Goal: Task Accomplishment & Management: Complete application form

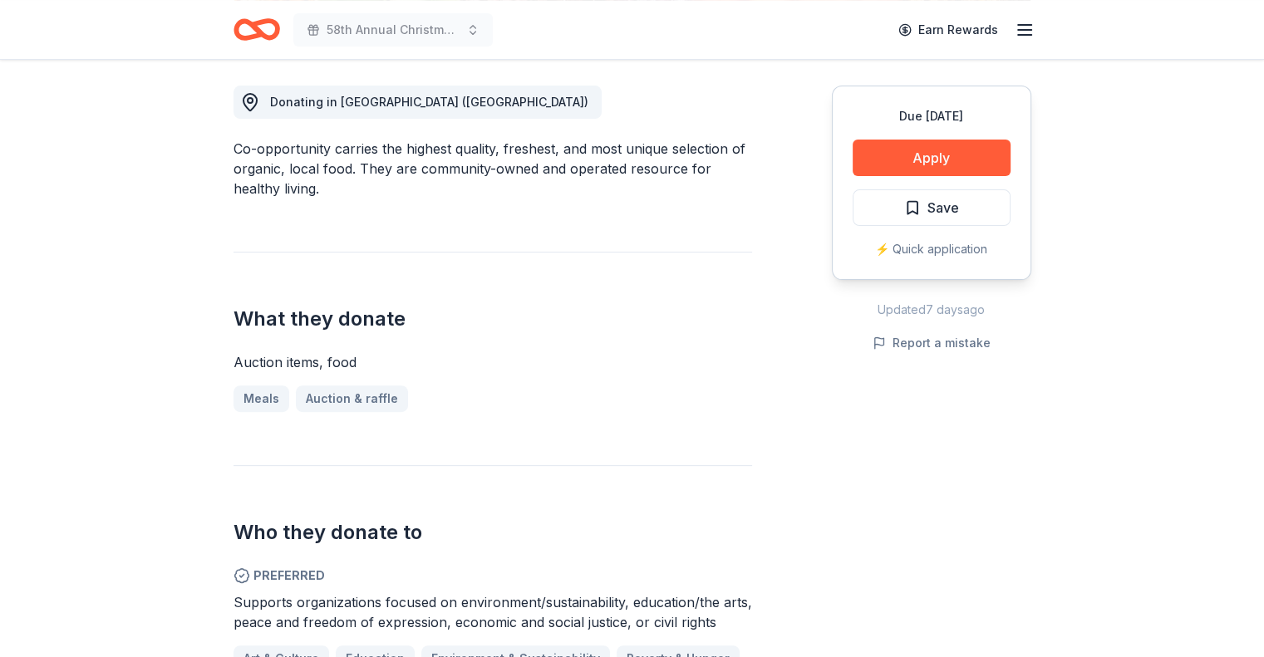
scroll to position [412, 0]
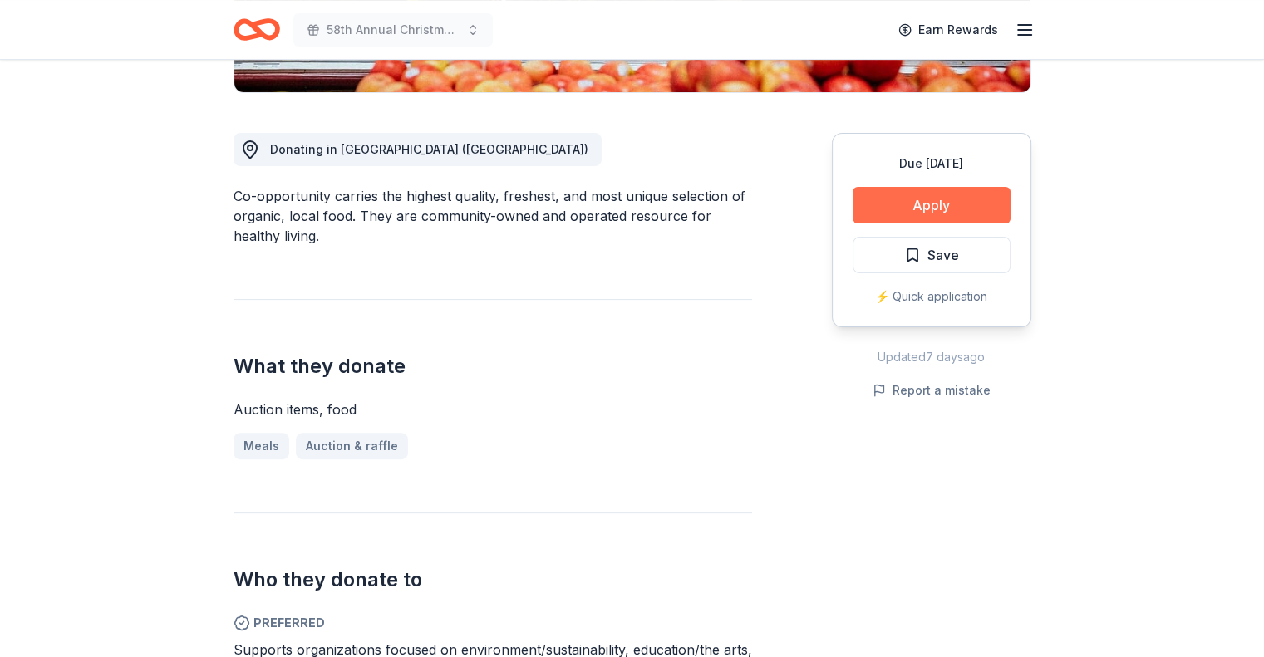
click at [926, 200] on button "Apply" at bounding box center [932, 205] width 158 height 37
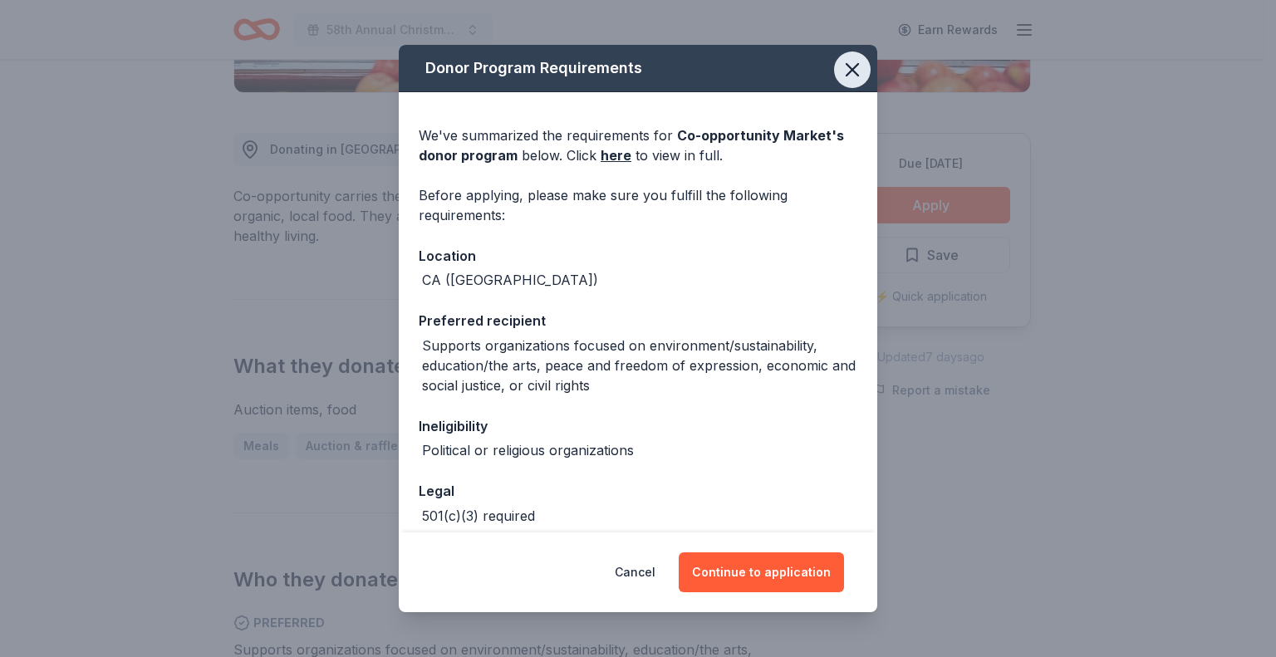
click at [841, 59] on icon "button" at bounding box center [852, 69] width 23 height 23
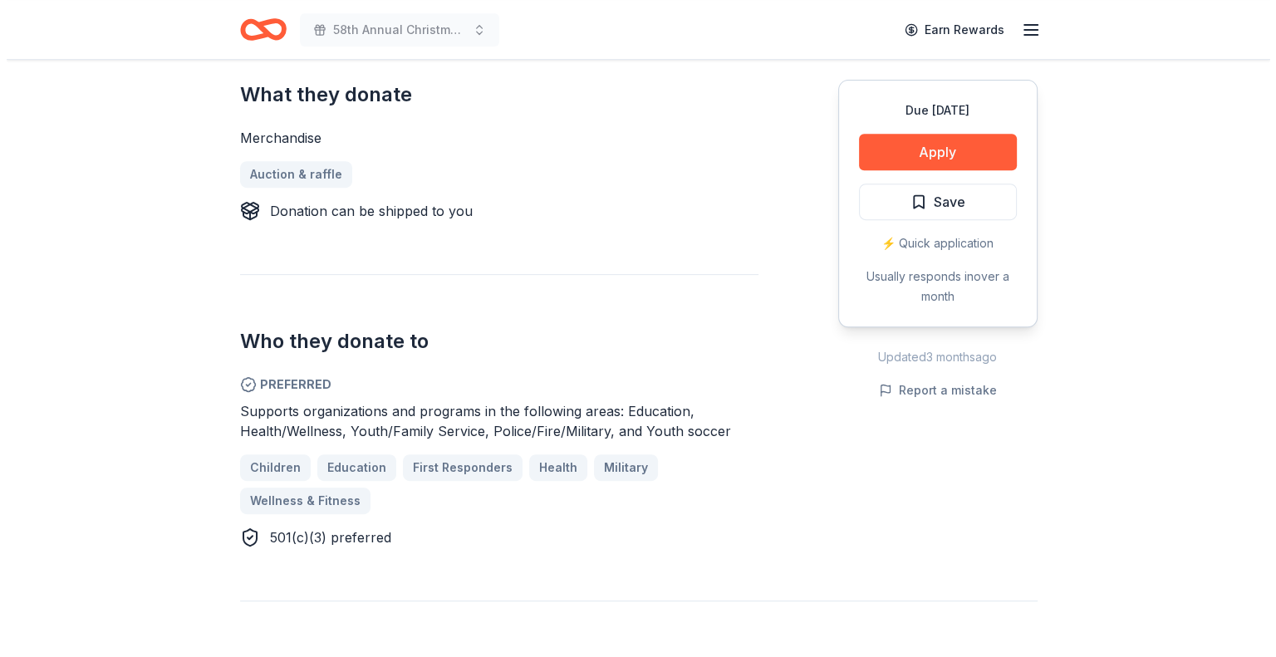
scroll to position [558, 0]
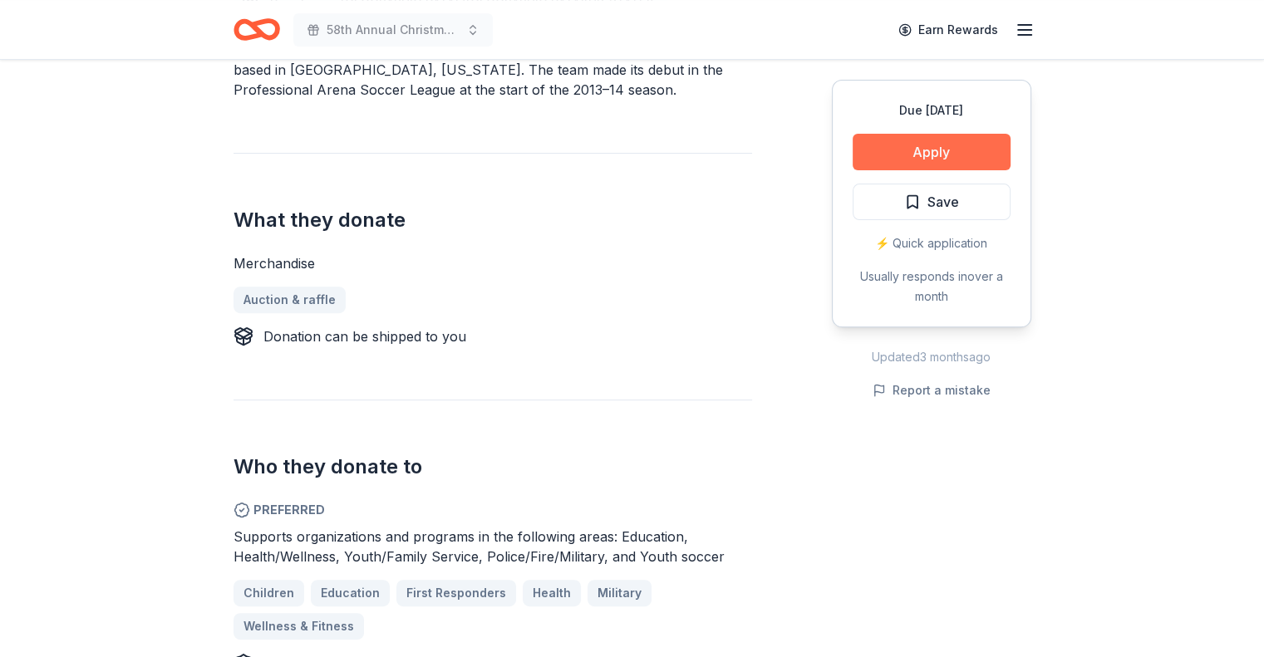
click at [951, 145] on button "Apply" at bounding box center [932, 152] width 158 height 37
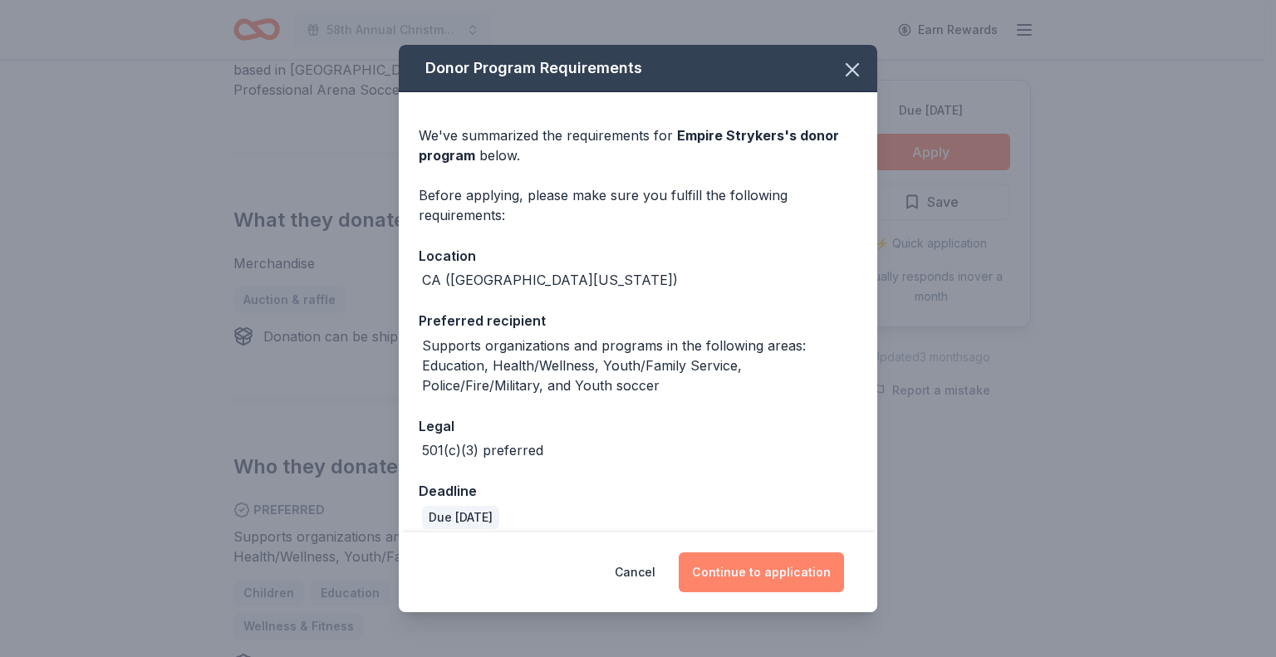
click at [759, 573] on button "Continue to application" at bounding box center [761, 573] width 165 height 40
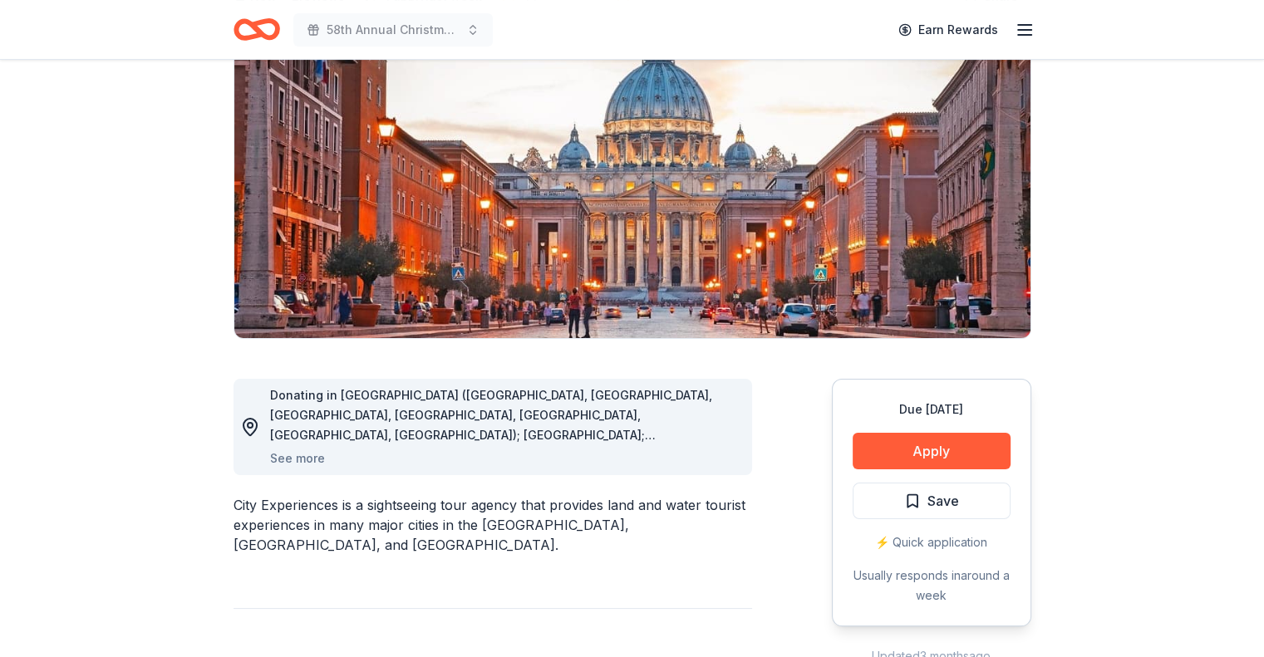
scroll to position [209, 0]
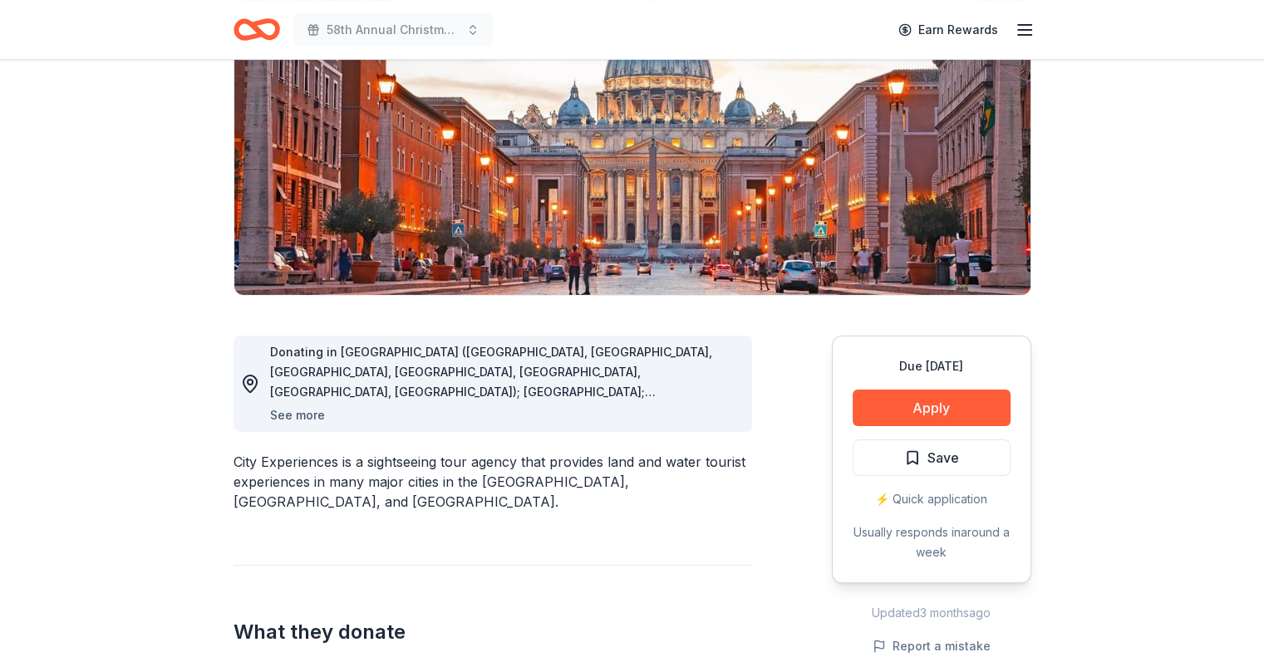
click at [288, 414] on button "See more" at bounding box center [297, 416] width 55 height 20
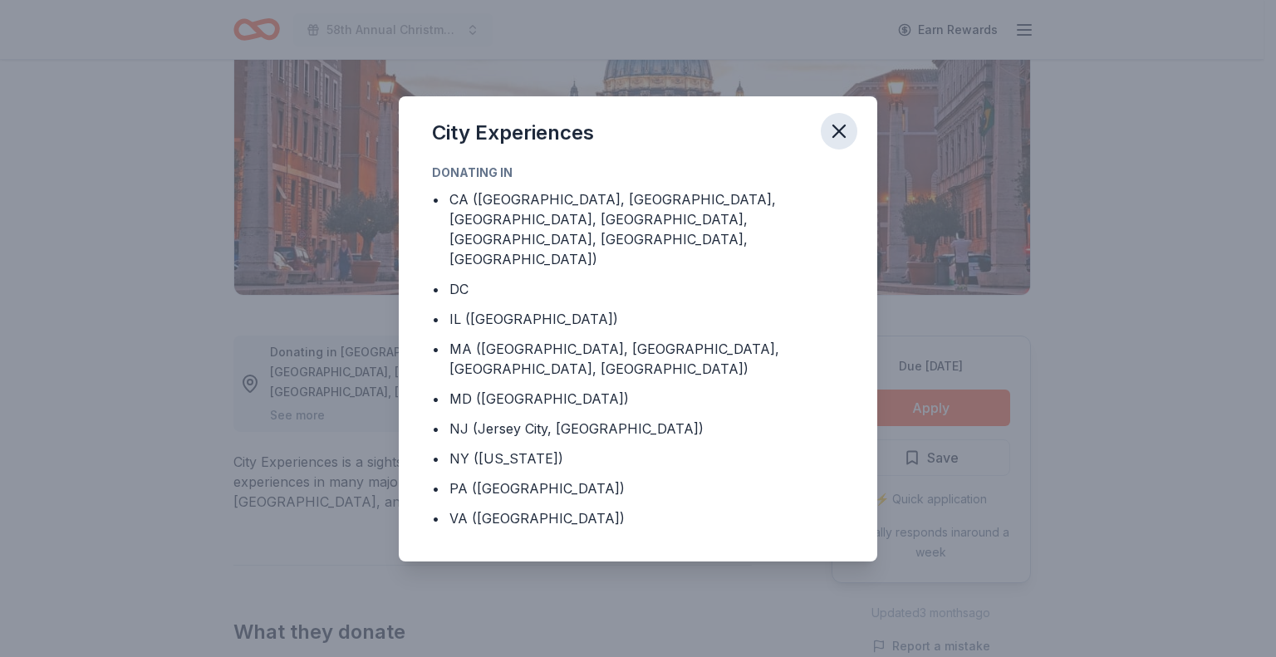
click at [838, 143] on icon "button" at bounding box center [839, 131] width 23 height 23
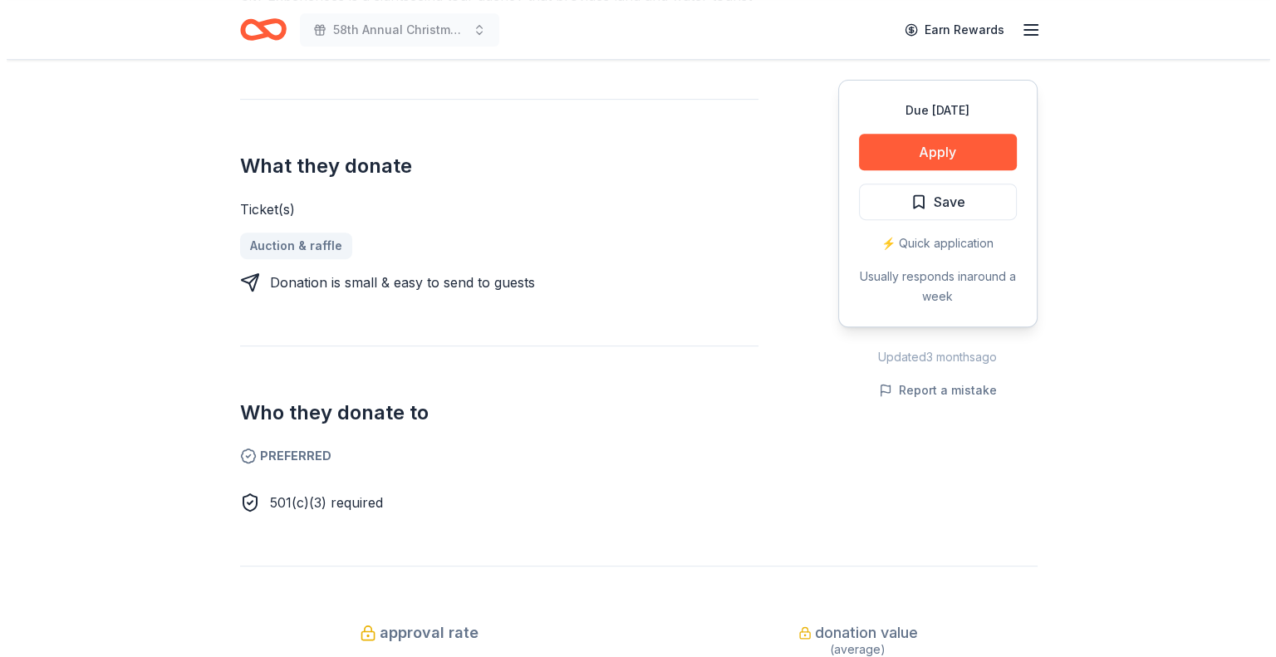
scroll to position [741, 0]
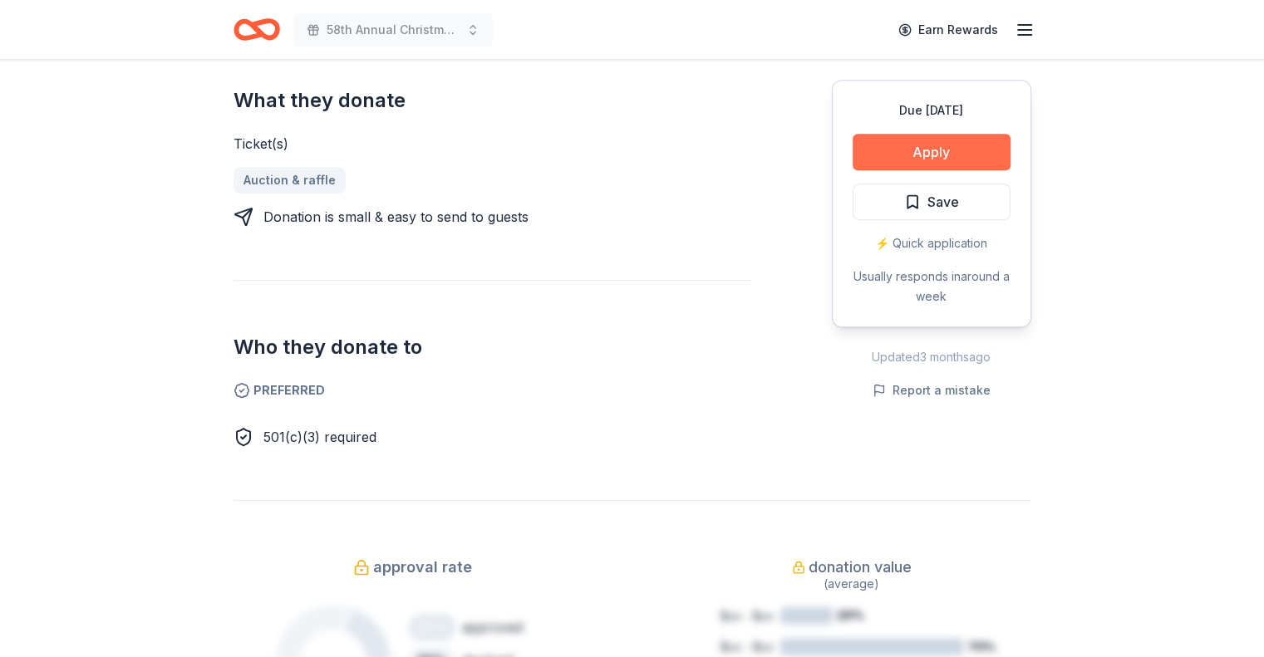
click at [966, 144] on button "Apply" at bounding box center [932, 152] width 158 height 37
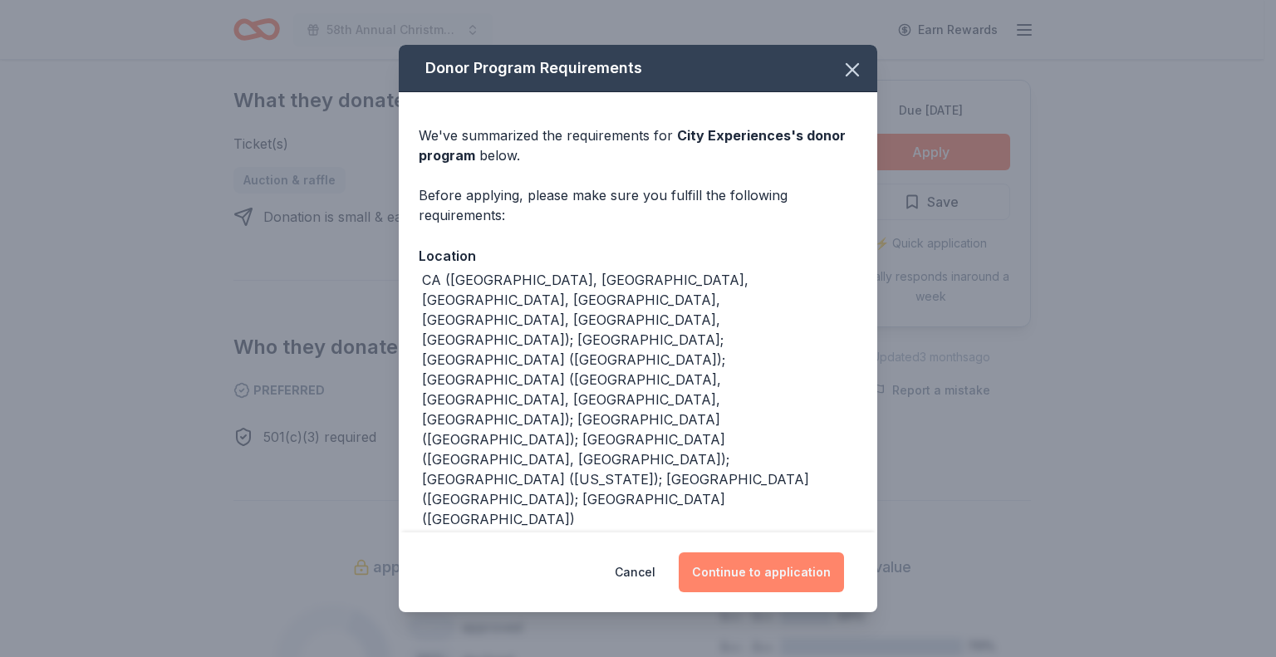
click at [745, 561] on button "Continue to application" at bounding box center [761, 573] width 165 height 40
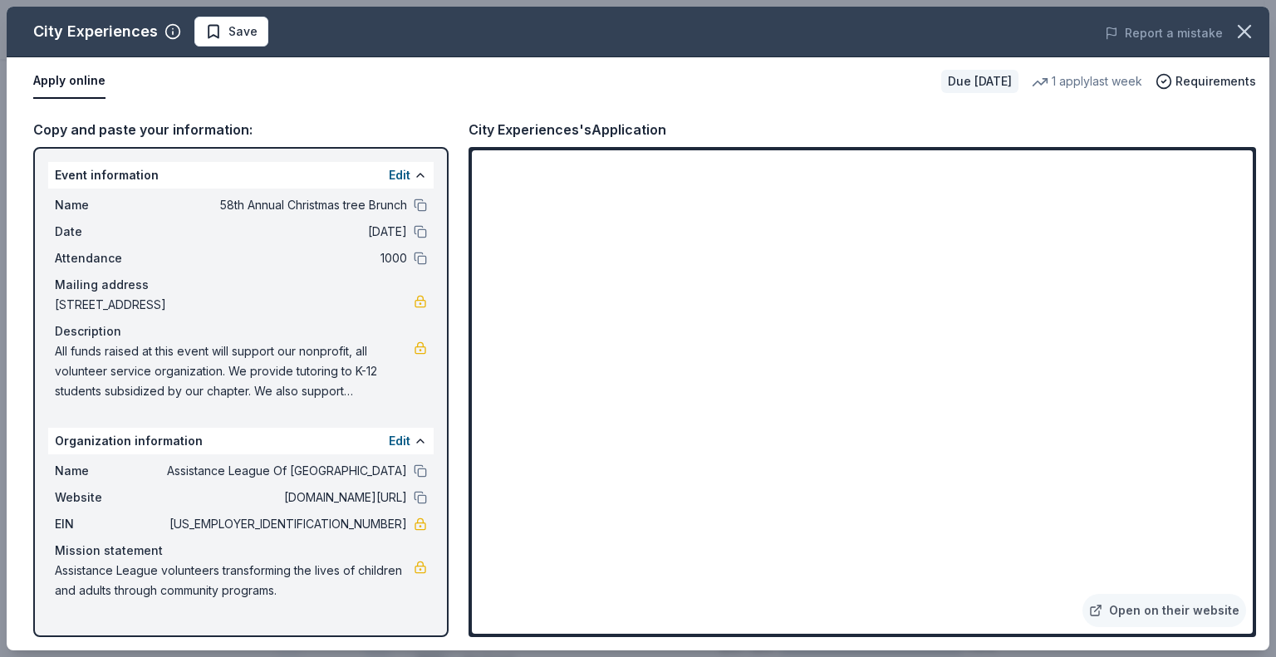
click at [278, 366] on span "All funds raised at this event will support our nonprofit, all volunteer servic…" at bounding box center [234, 372] width 359 height 60
click at [58, 348] on span "All funds raised at this event will support our nonprofit, all volunteer servic…" at bounding box center [234, 372] width 359 height 60
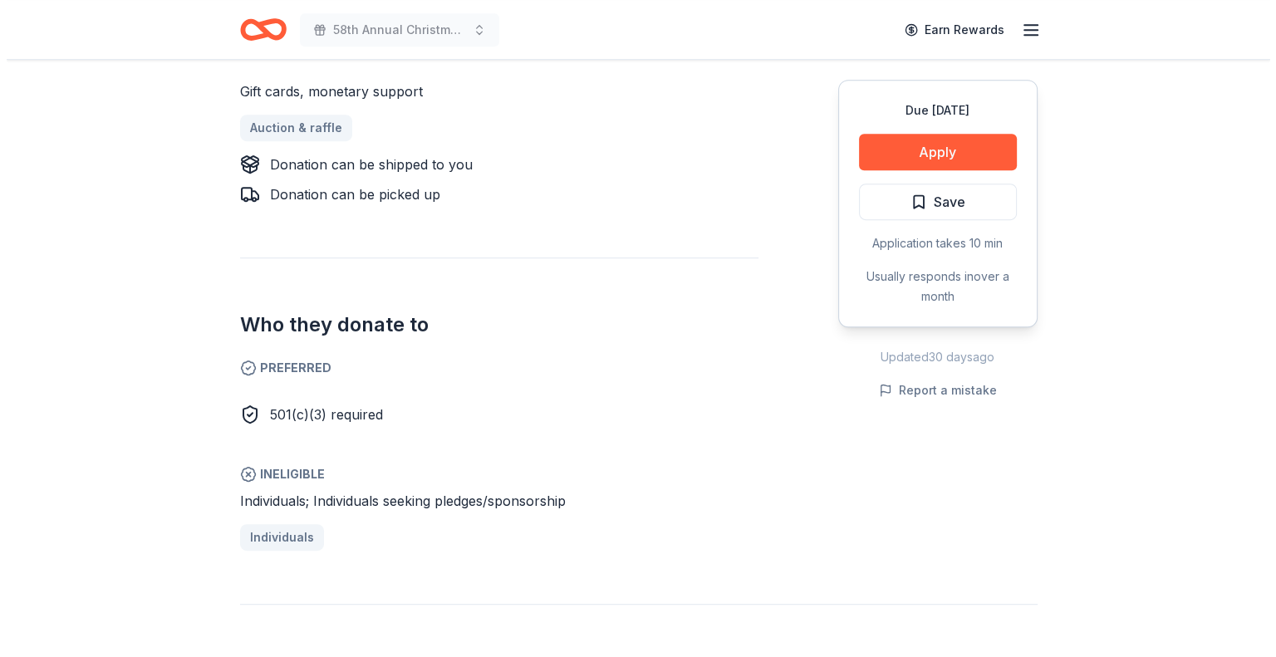
scroll to position [775, 0]
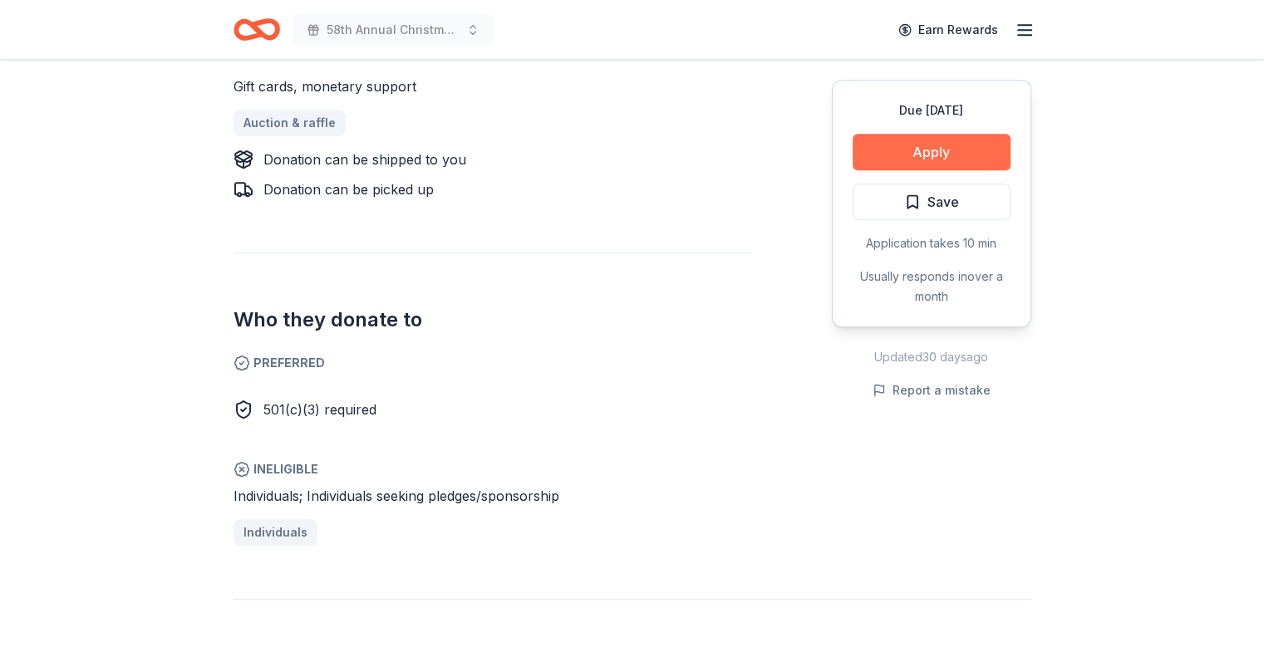
click at [942, 149] on button "Apply" at bounding box center [932, 152] width 158 height 37
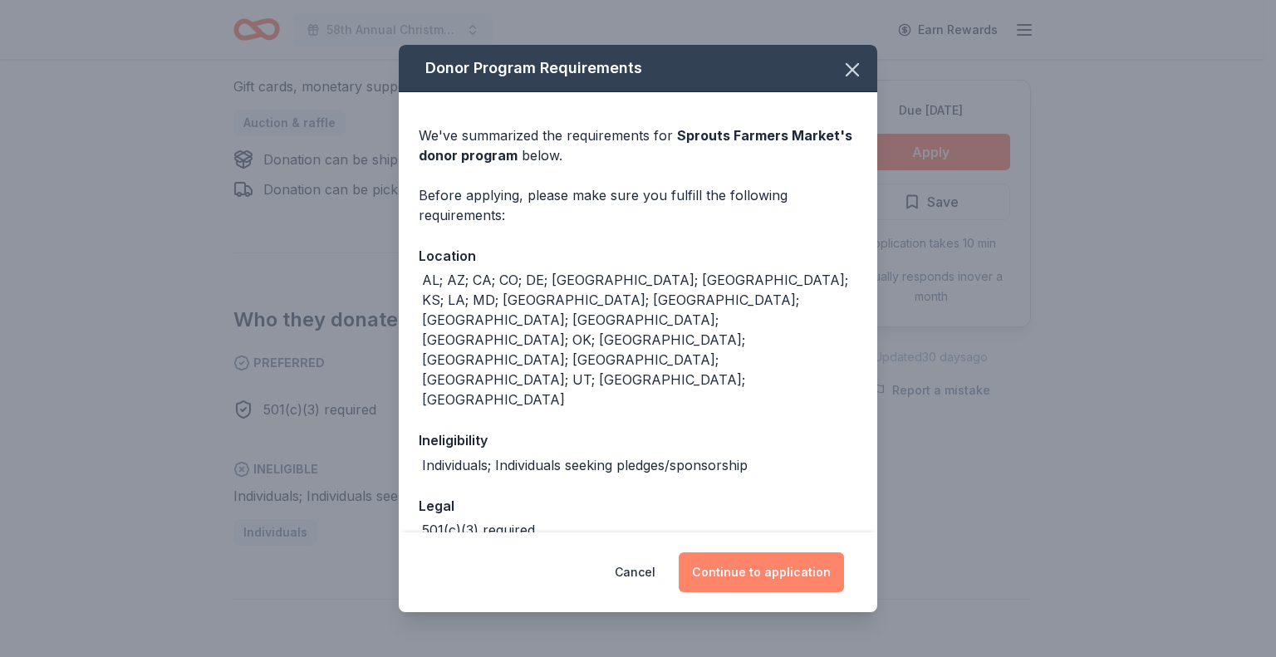
click at [761, 573] on button "Continue to application" at bounding box center [761, 573] width 165 height 40
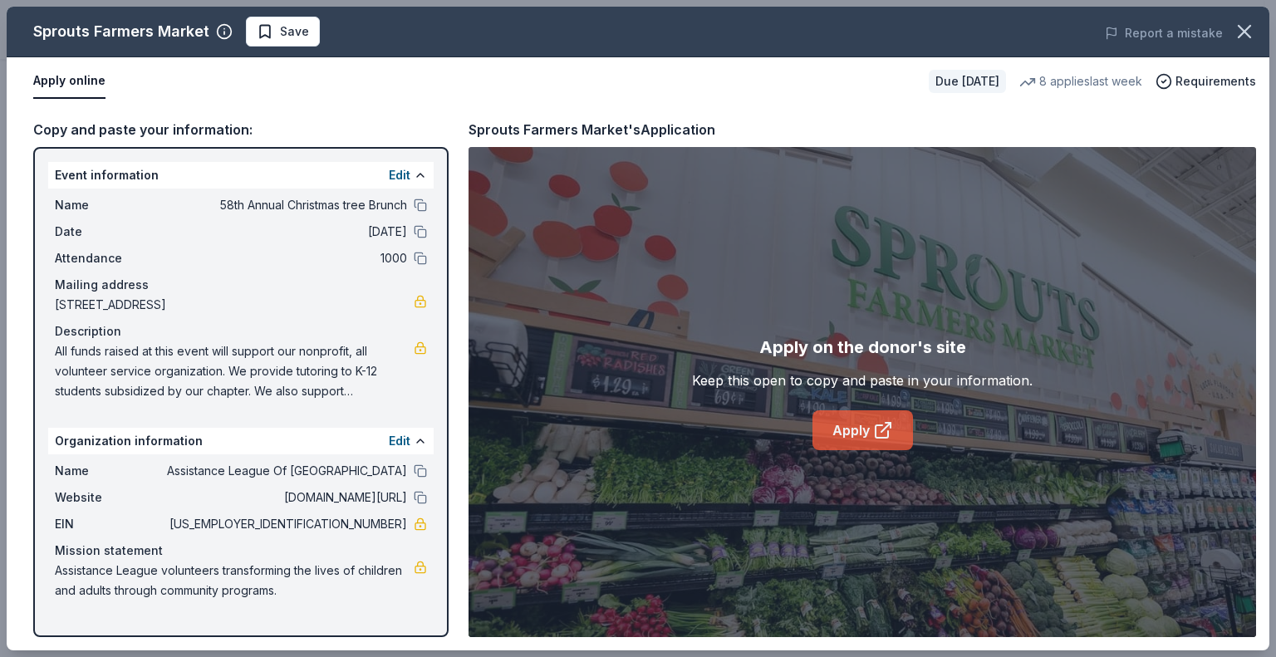
click at [864, 429] on link "Apply" at bounding box center [863, 430] width 101 height 40
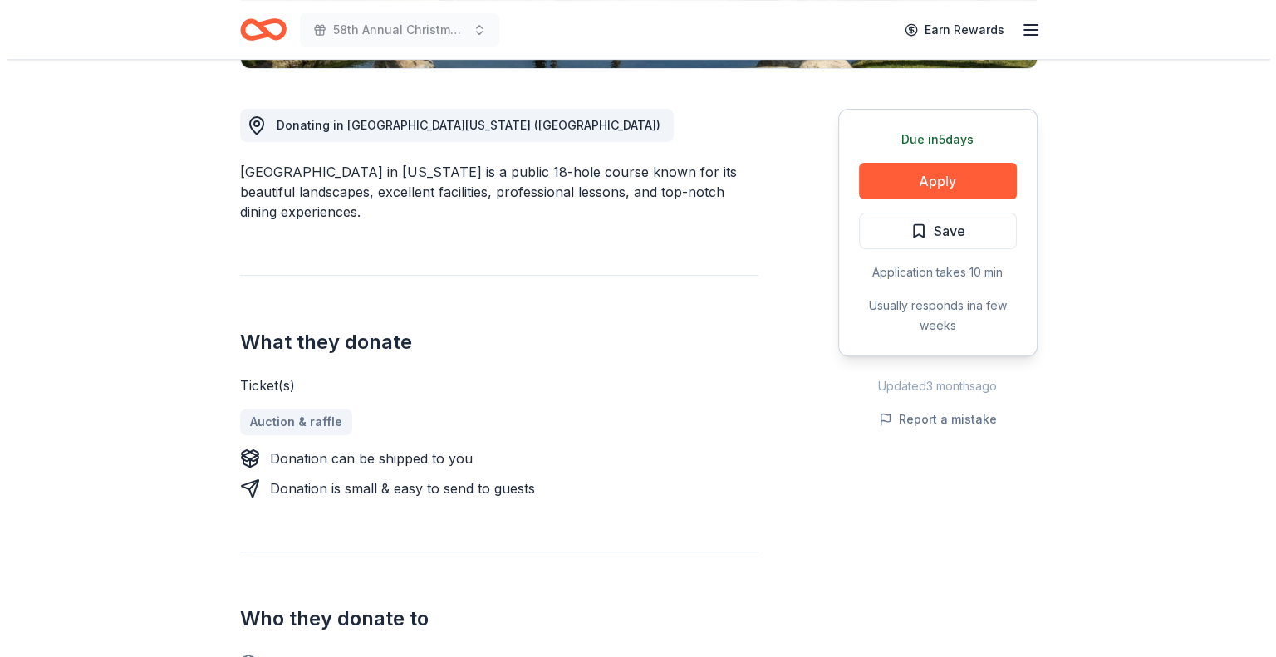
scroll to position [419, 0]
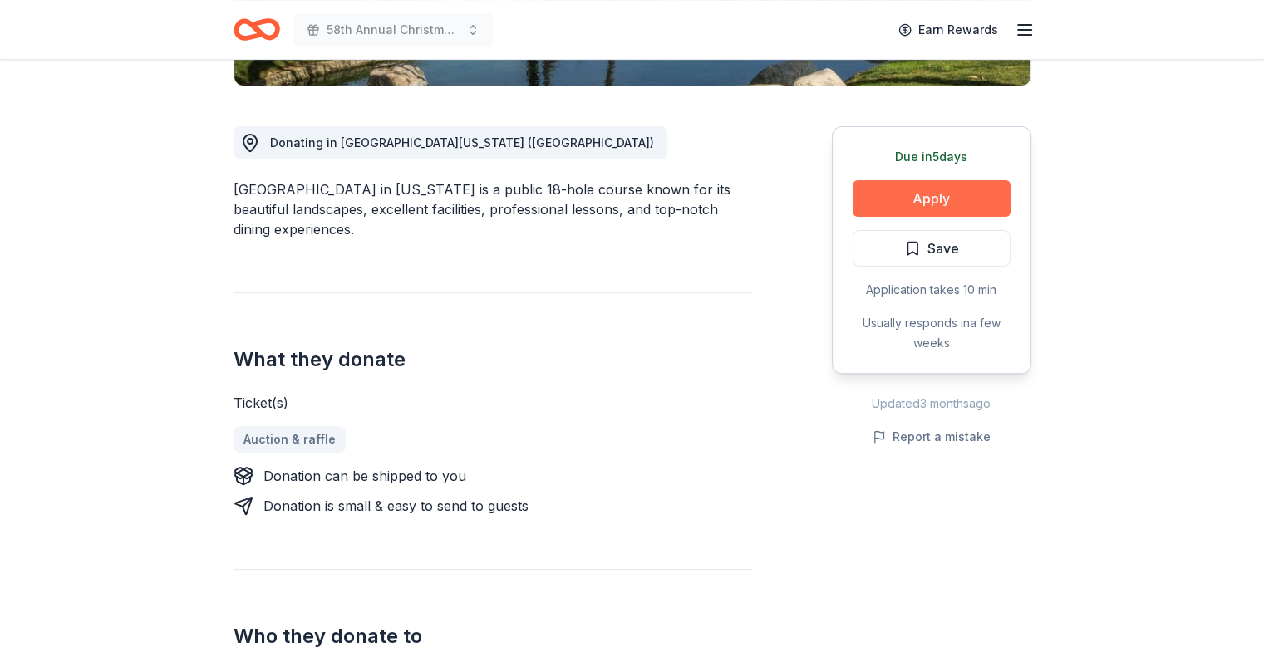
click at [930, 198] on button "Apply" at bounding box center [932, 198] width 158 height 37
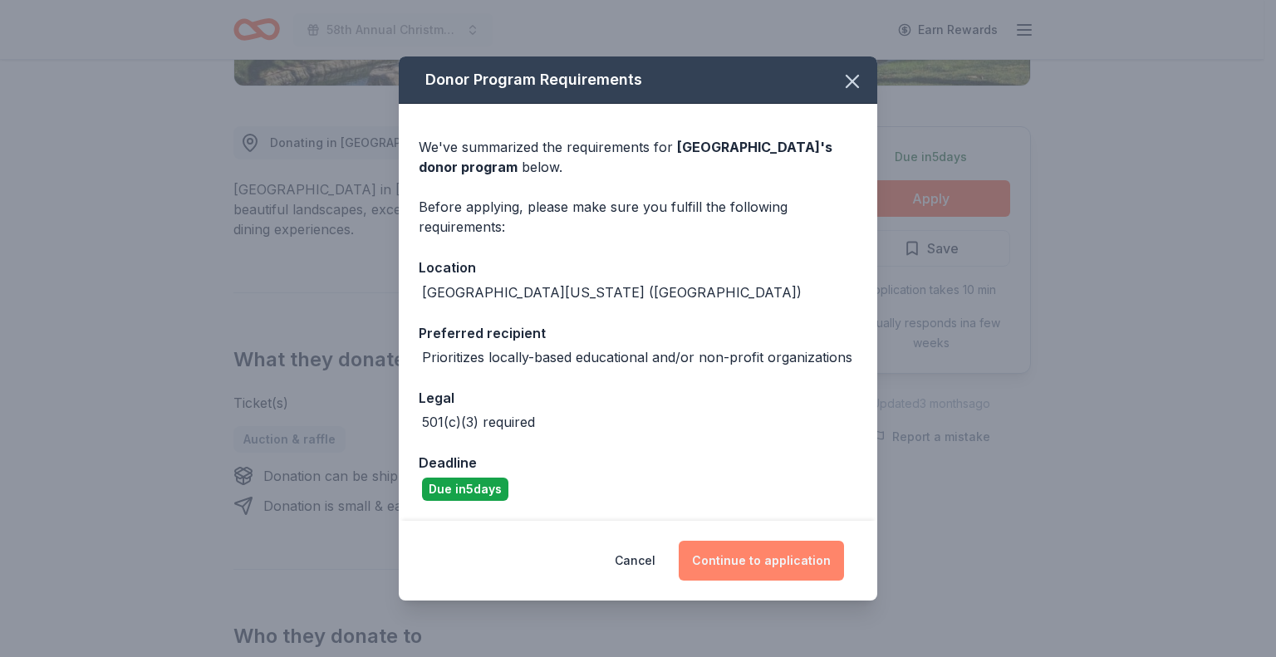
click at [759, 556] on button "Continue to application" at bounding box center [761, 561] width 165 height 40
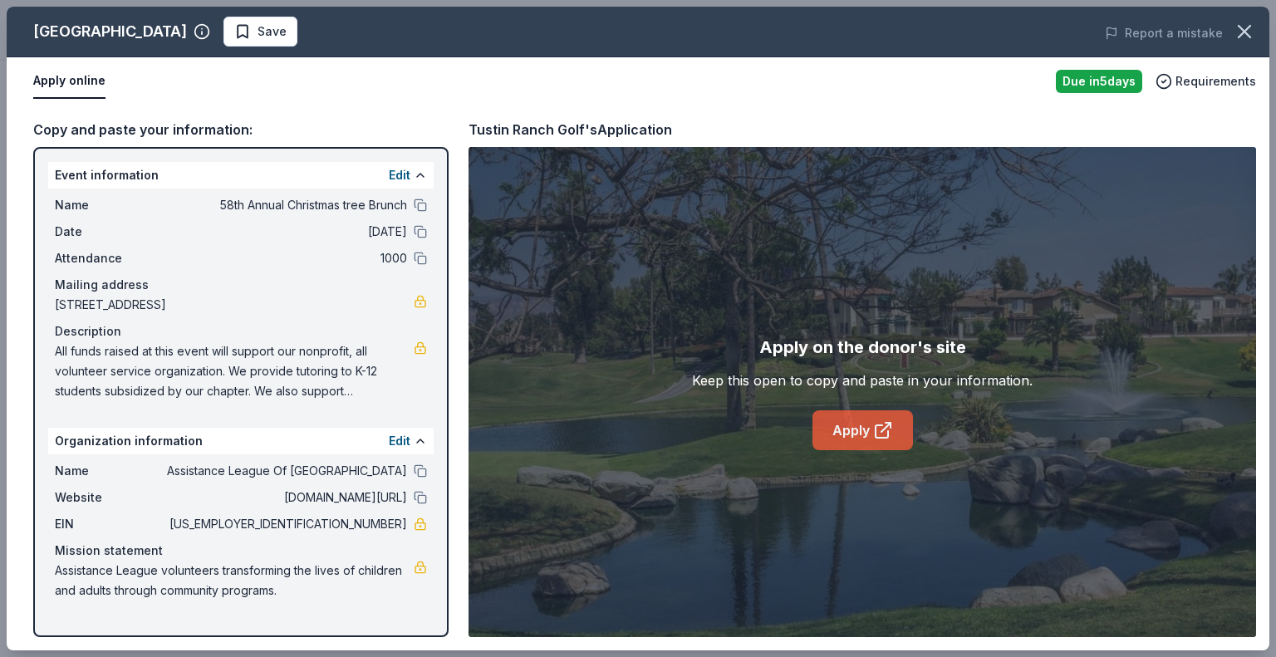
click at [865, 425] on link "Apply" at bounding box center [863, 430] width 101 height 40
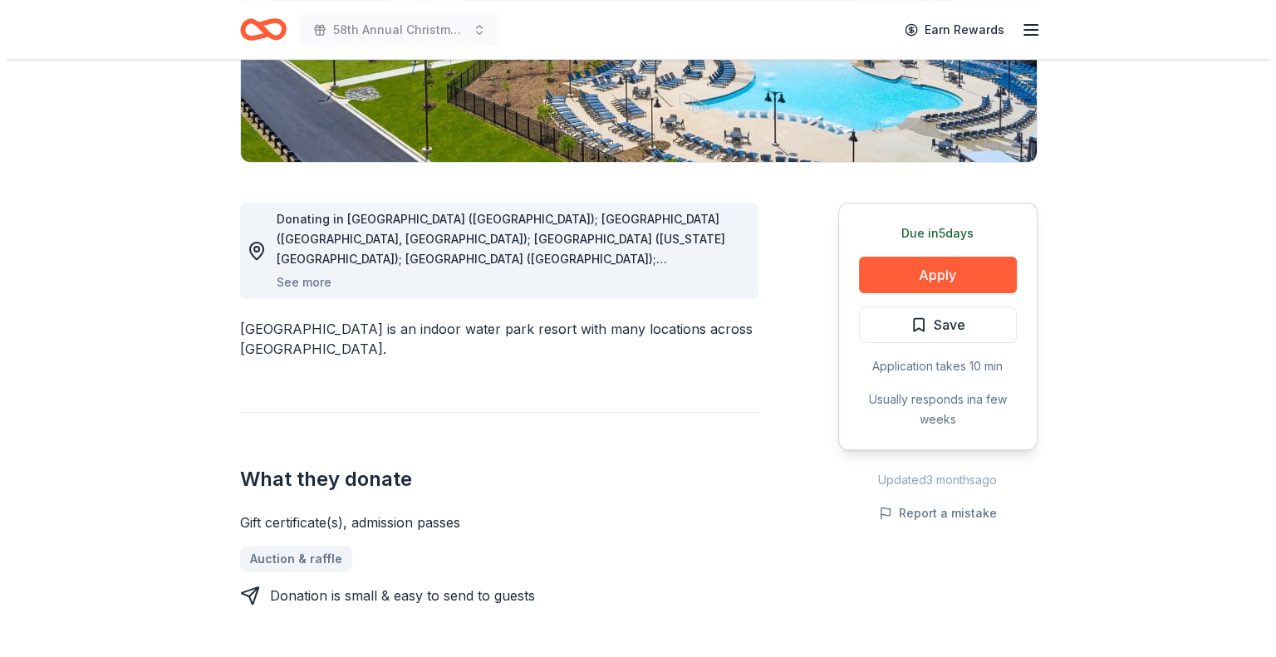
scroll to position [337, 0]
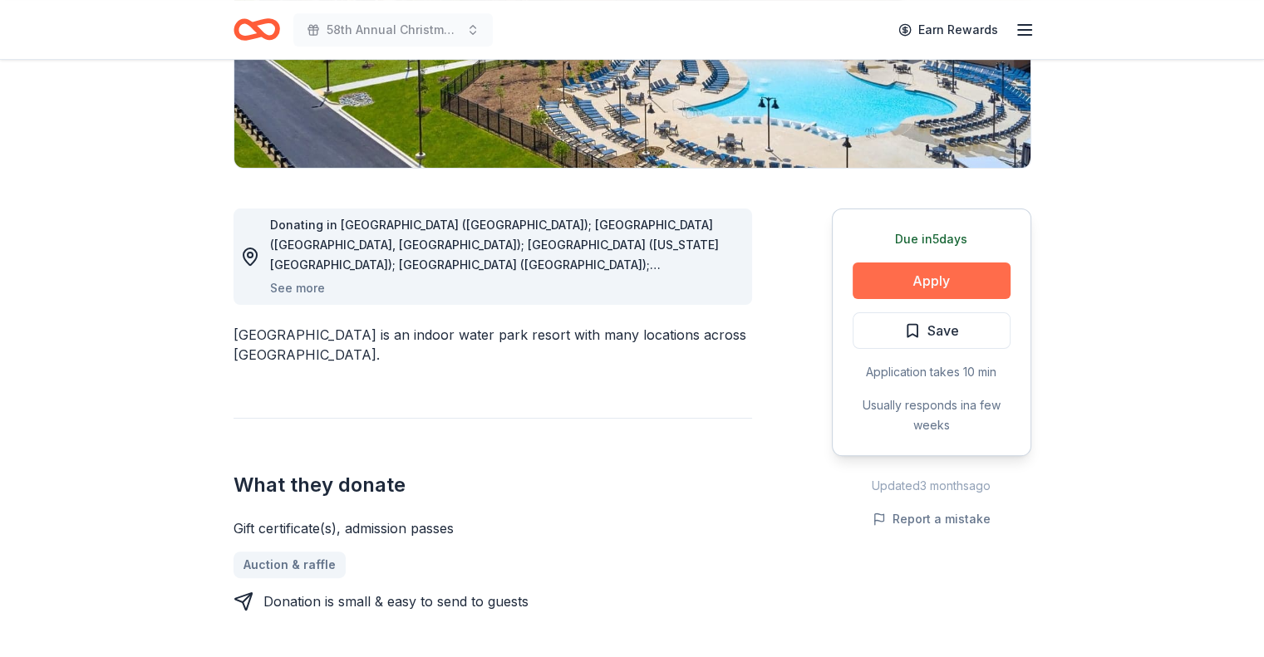
click at [946, 278] on button "Apply" at bounding box center [932, 281] width 158 height 37
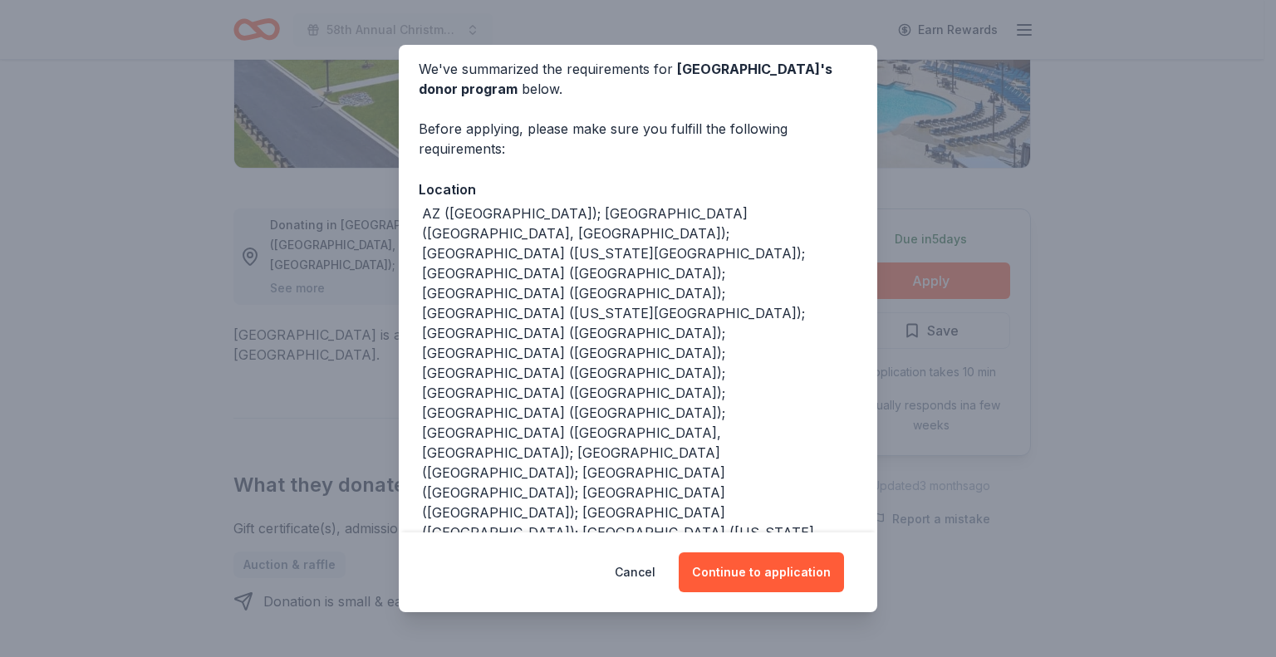
scroll to position [98, 0]
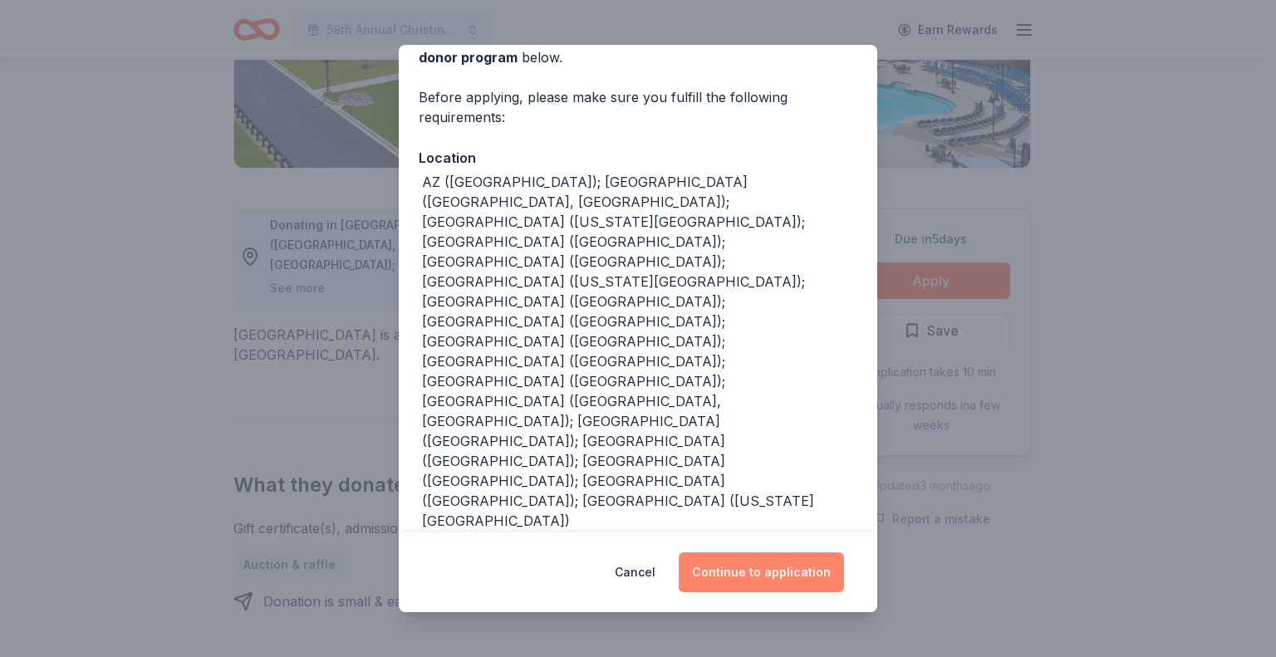
click at [754, 573] on button "Continue to application" at bounding box center [761, 573] width 165 height 40
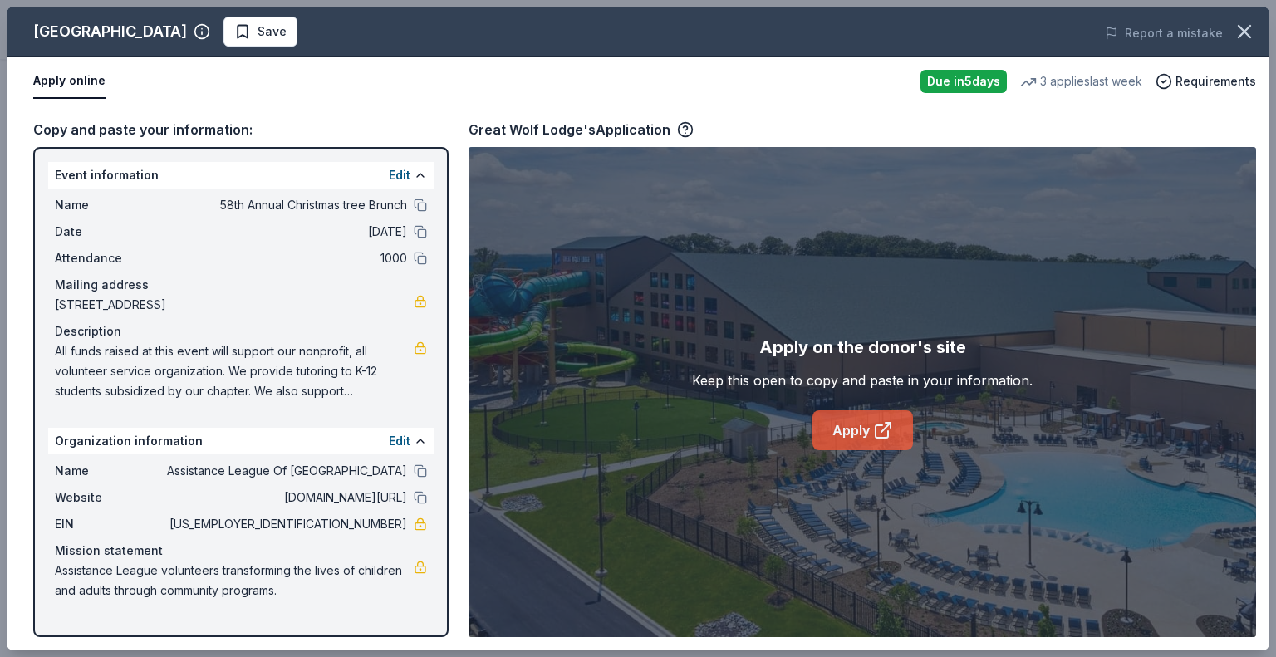
click at [855, 426] on link "Apply" at bounding box center [863, 430] width 101 height 40
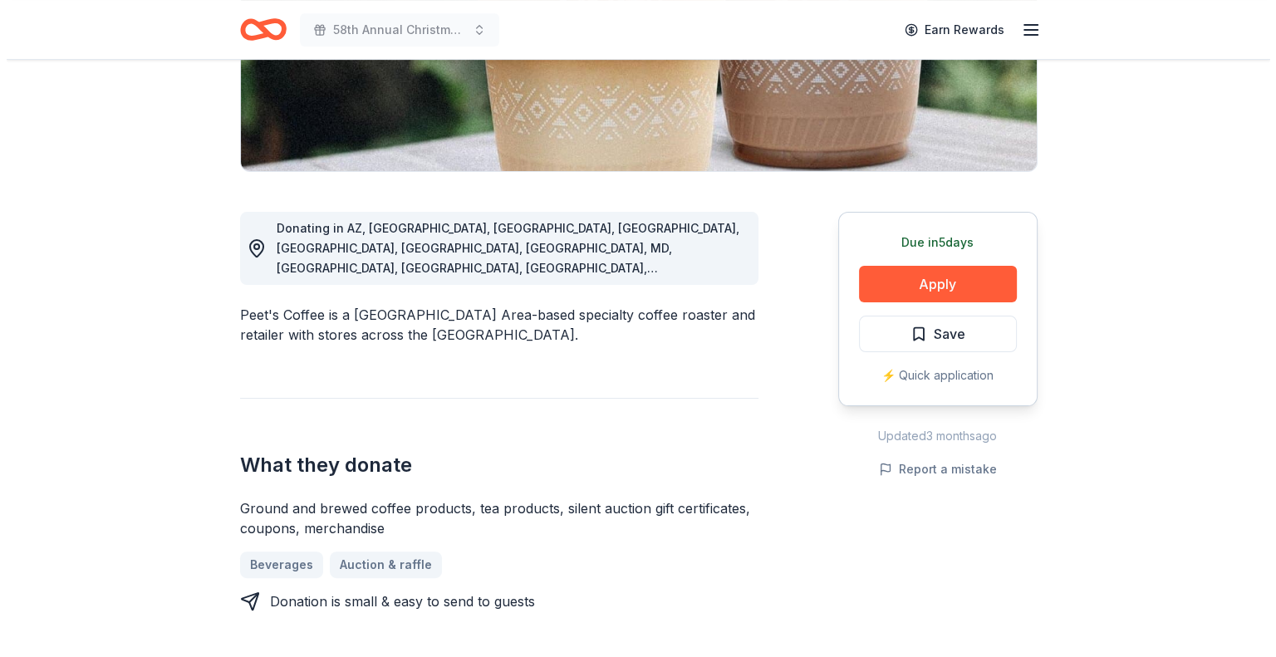
scroll to position [349, 0]
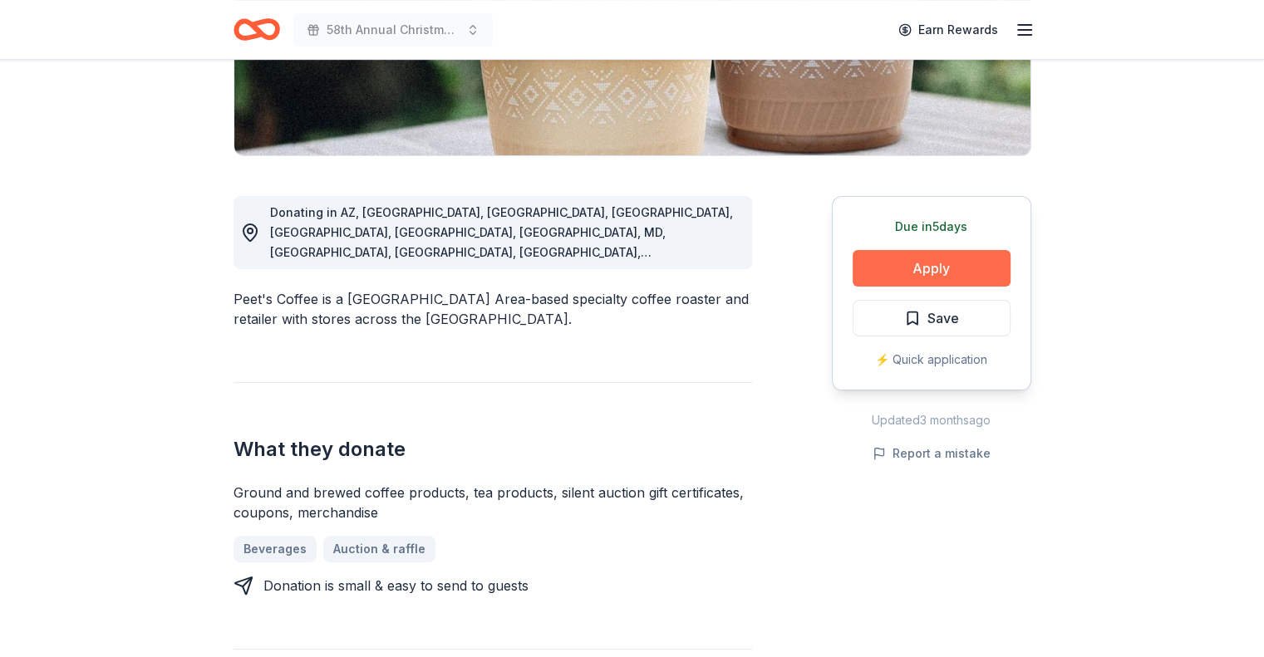
click at [913, 258] on button "Apply" at bounding box center [932, 268] width 158 height 37
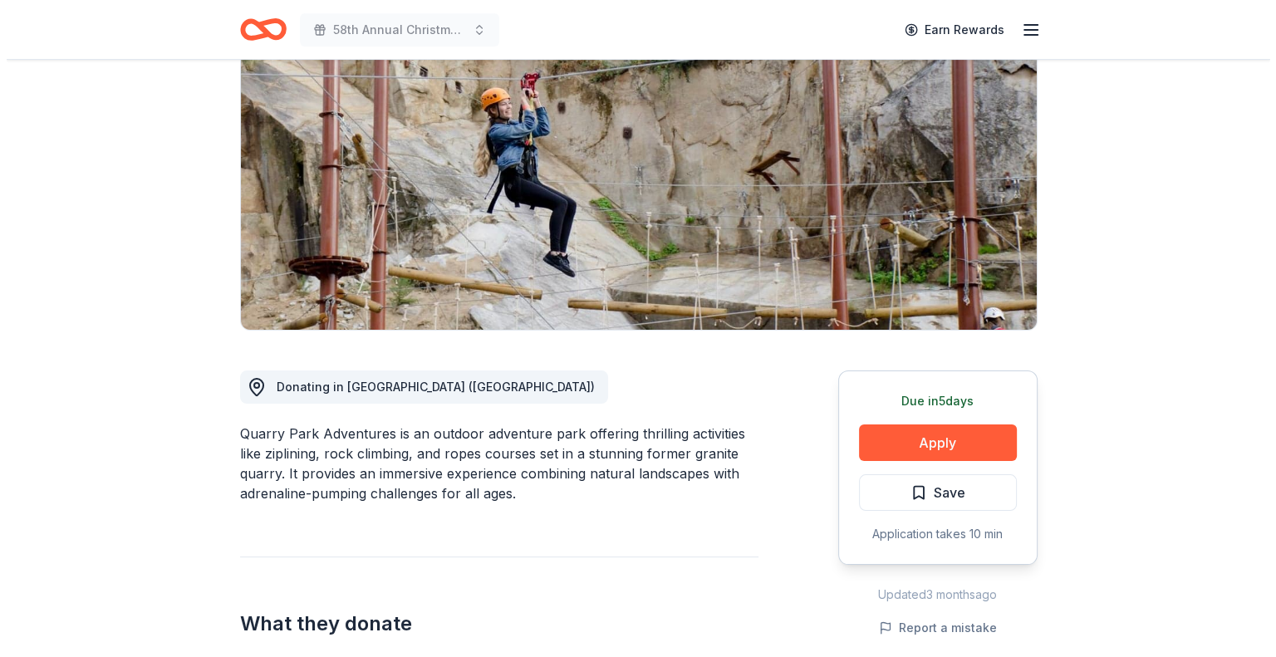
scroll to position [191, 0]
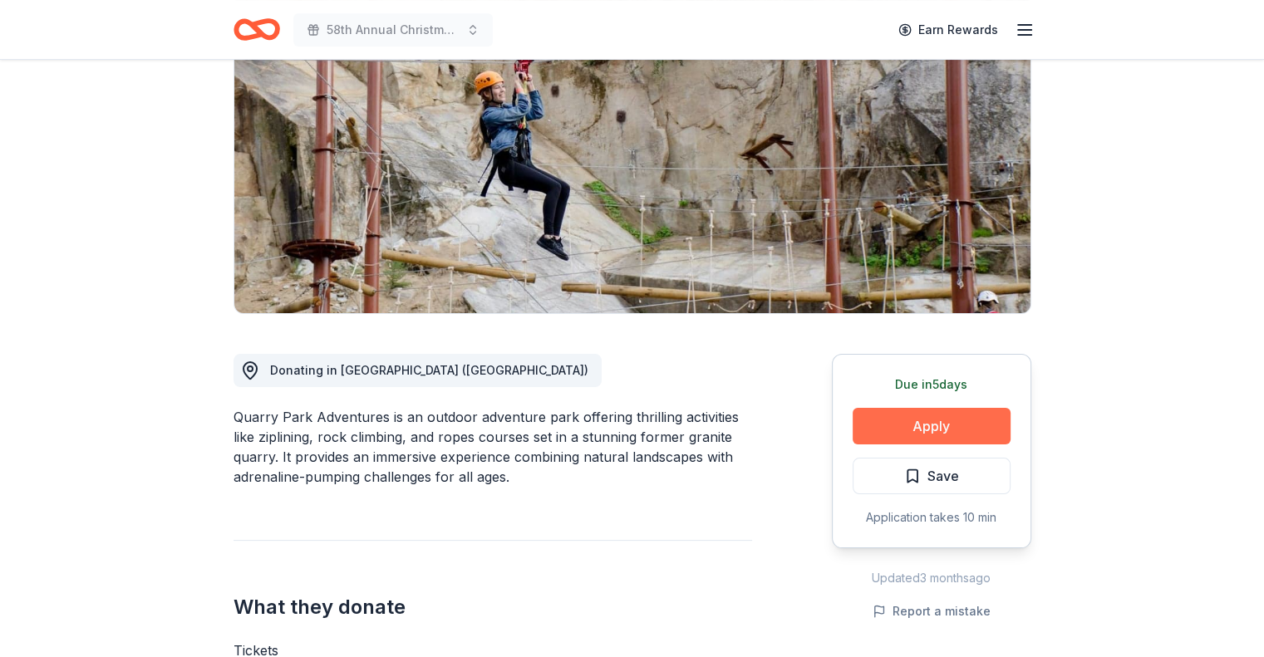
click at [953, 418] on button "Apply" at bounding box center [932, 426] width 158 height 37
